Goal: Entertainment & Leisure: Consume media (video, audio)

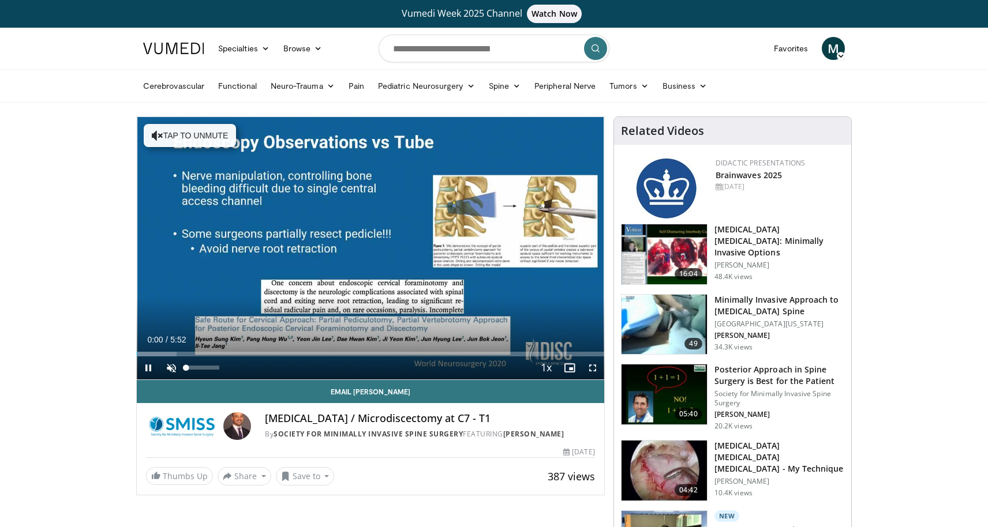
click at [177, 373] on span "Video Player" at bounding box center [171, 368] width 23 height 23
